Goal: Find specific page/section: Find specific page/section

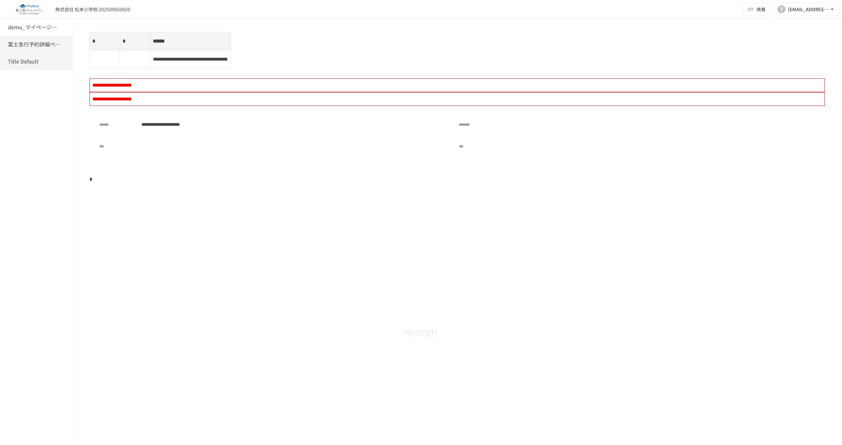
click at [32, 47] on h6 "富士急行予約詳細ページ" at bounding box center [34, 44] width 53 height 9
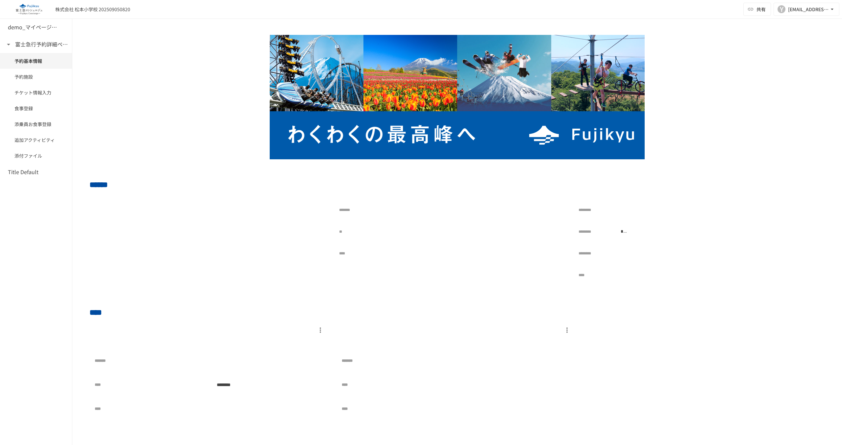
click at [242, 15] on div "株式会社 松本小学校 202509050820 共有 Y yuhei.tomita+202509050820@geniee.co.jp" at bounding box center [421, 9] width 842 height 19
